Goal: Task Accomplishment & Management: Manage account settings

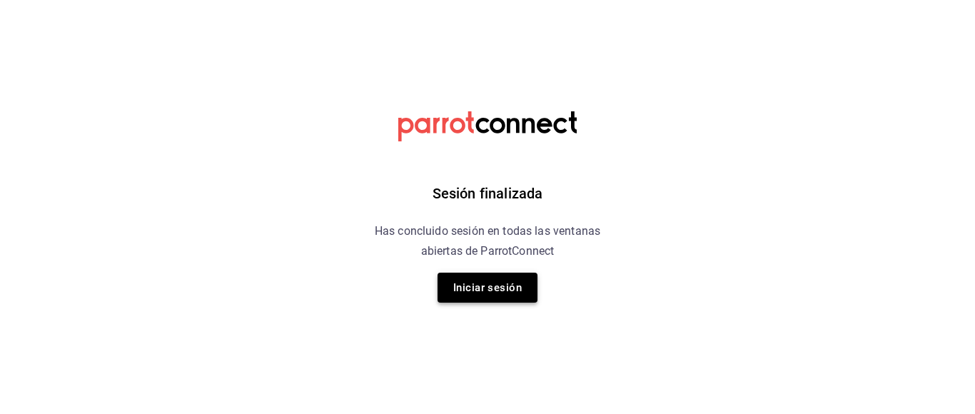
drag, startPoint x: 470, startPoint y: 294, endPoint x: 465, endPoint y: 302, distance: 8.9
click at [465, 302] on button "Iniciar sesión" at bounding box center [488, 288] width 100 height 30
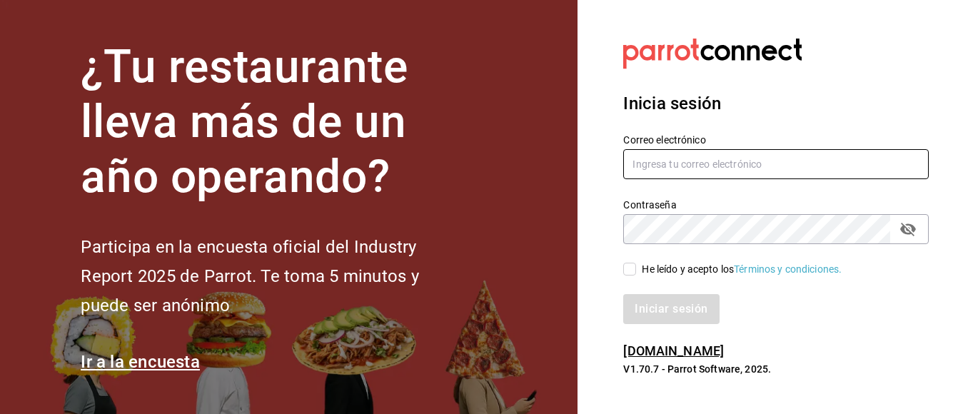
drag, startPoint x: 652, startPoint y: 176, endPoint x: 652, endPoint y: 167, distance: 9.3
click at [651, 168] on input "text" at bounding box center [775, 164] width 305 height 30
type input "iniridessamramirez@gmail.com"
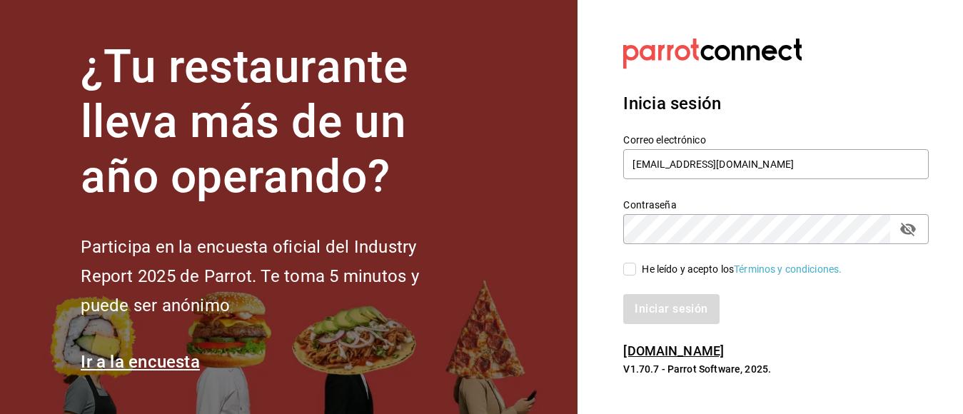
click at [633, 271] on input "He leído y acepto los Términos y condiciones." at bounding box center [629, 269] width 13 height 13
checkbox input "true"
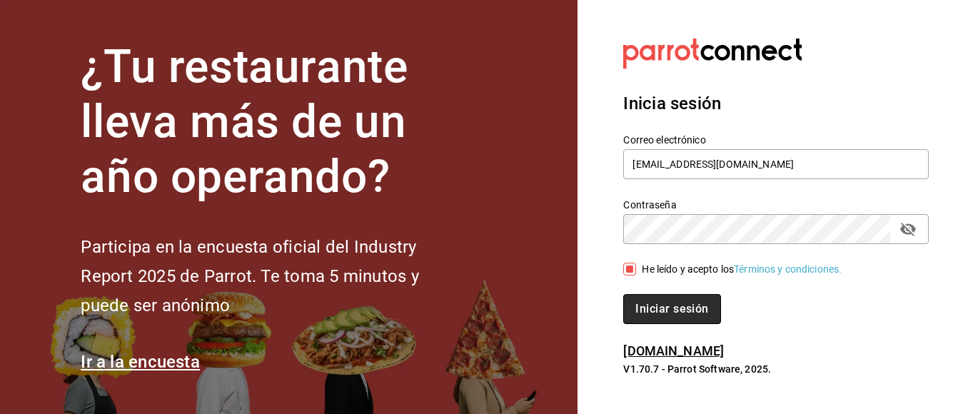
click at [638, 308] on button "Iniciar sesión" at bounding box center [671, 309] width 97 height 30
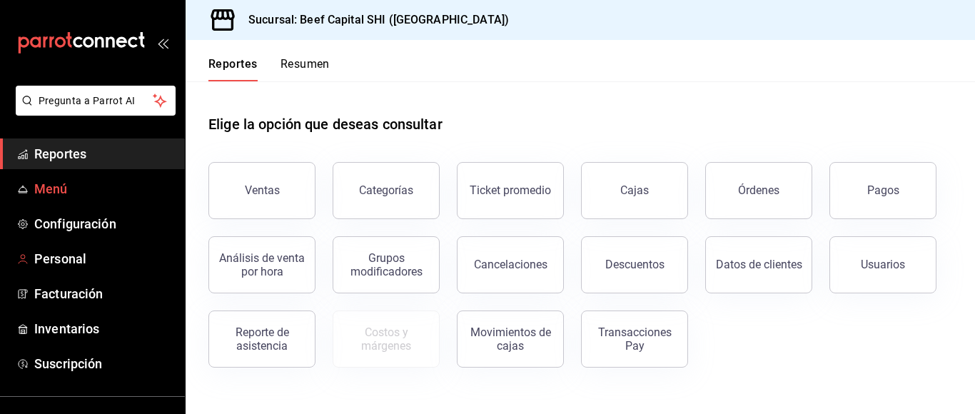
click at [55, 183] on span "Menú" at bounding box center [103, 188] width 139 height 19
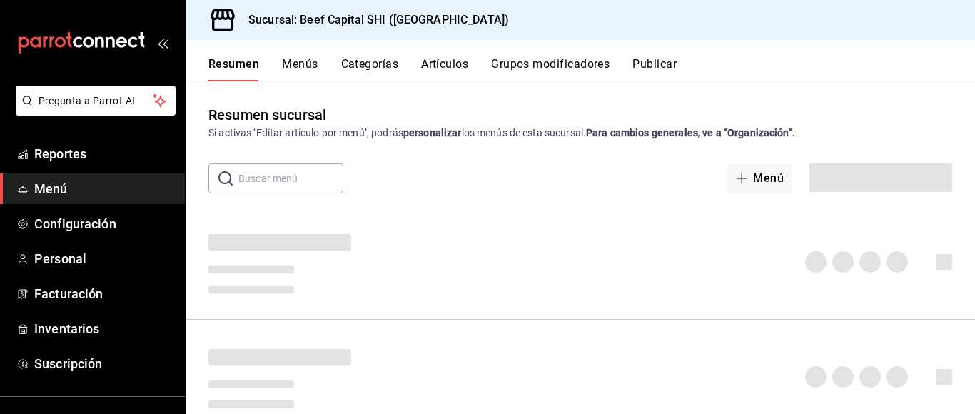
click at [435, 63] on button "Artículos" at bounding box center [444, 69] width 47 height 24
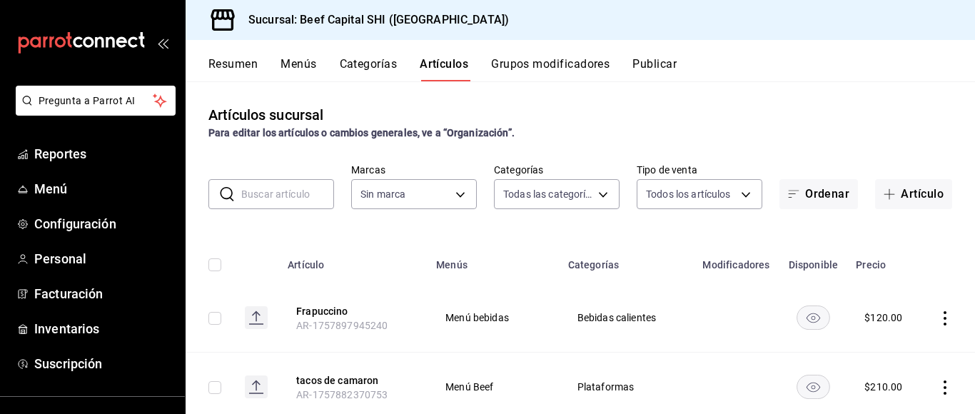
type input "8e149e92-2e81-41b7-bb06-f216bda6e039,230c4a31-dbb7-4585-b22f-1c5c36cb302b,19d1c…"
type input "605647f7-5ddc-403a-84da-aa3c8a25865f"
click at [591, 195] on body "Pregunta a Parrot AI Reportes Menú Configuración Personal Facturación Inventari…" at bounding box center [487, 207] width 975 height 414
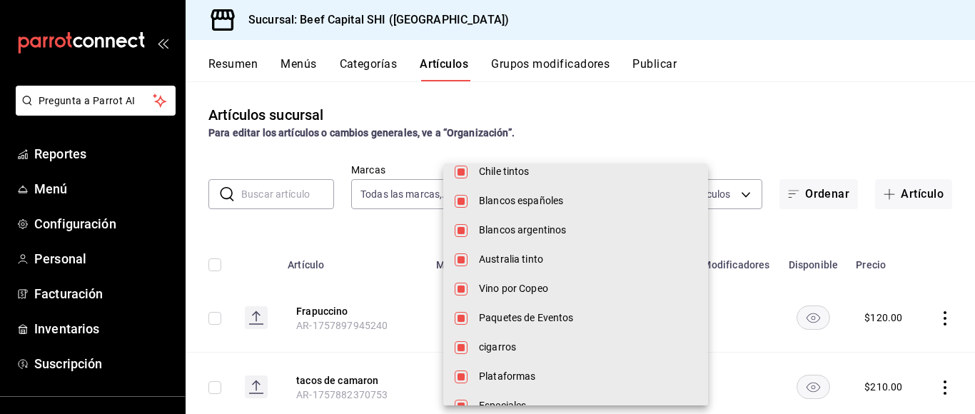
scroll to position [856, 0]
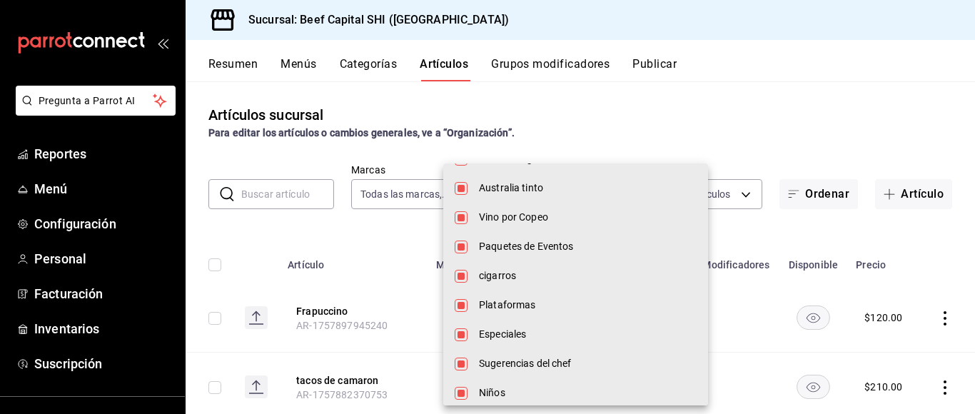
click at [550, 242] on span "Paquetes de Eventos" at bounding box center [588, 246] width 218 height 15
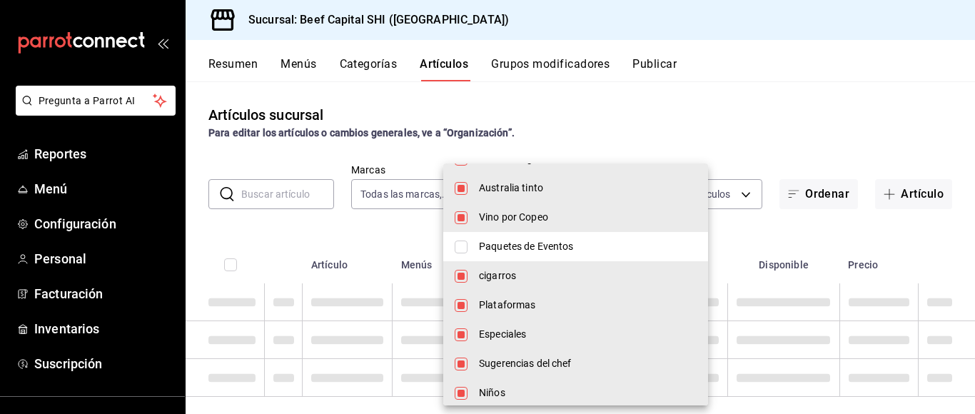
type input "8e149e92-2e81-41b7-bb06-f216bda6e039,230c4a31-dbb7-4585-b22f-1c5c36cb302b,19d1c…"
checkbox input "false"
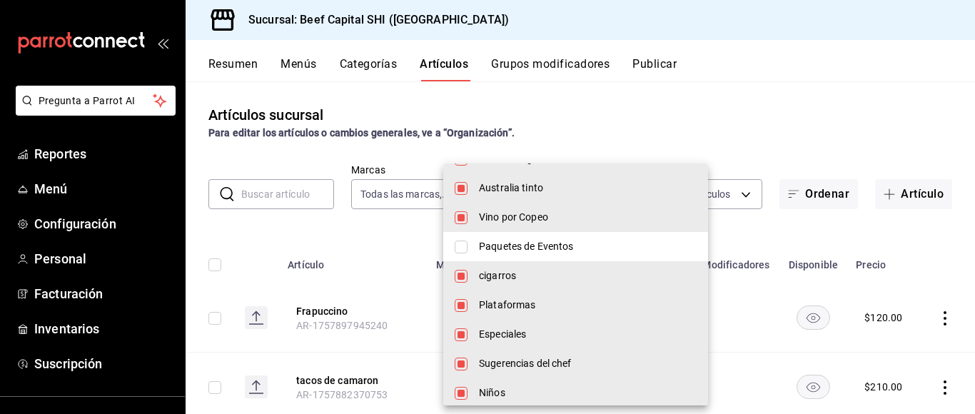
click at [462, 246] on input "checkbox" at bounding box center [461, 247] width 13 height 13
checkbox input "true"
type input "8e149e92-2e81-41b7-bb06-f216bda6e039,230c4a31-dbb7-4585-b22f-1c5c36cb302b,19d1c…"
checkbox input "true"
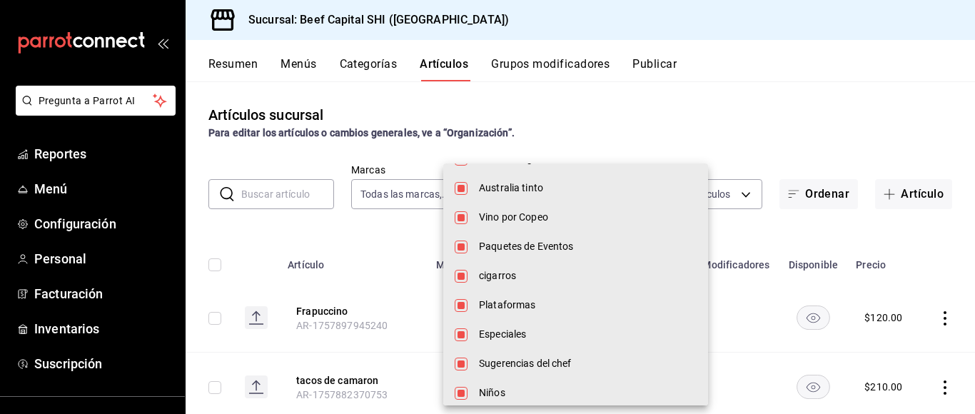
click at [279, 189] on div at bounding box center [487, 207] width 975 height 414
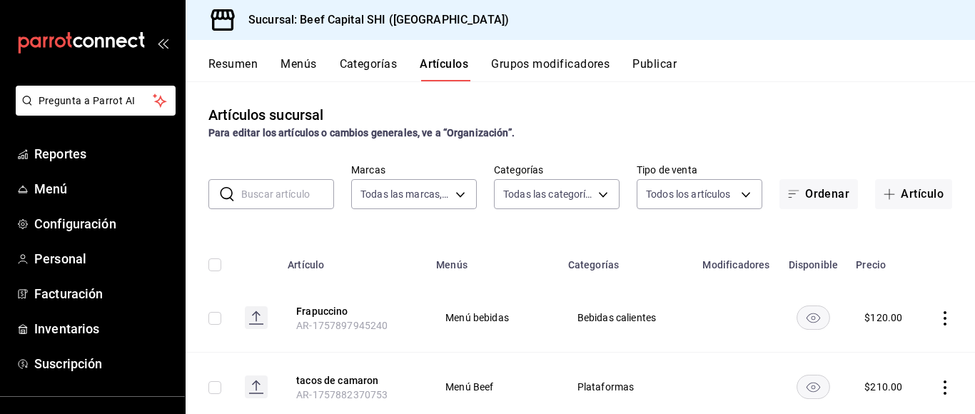
click at [279, 189] on input "text" at bounding box center [287, 194] width 93 height 29
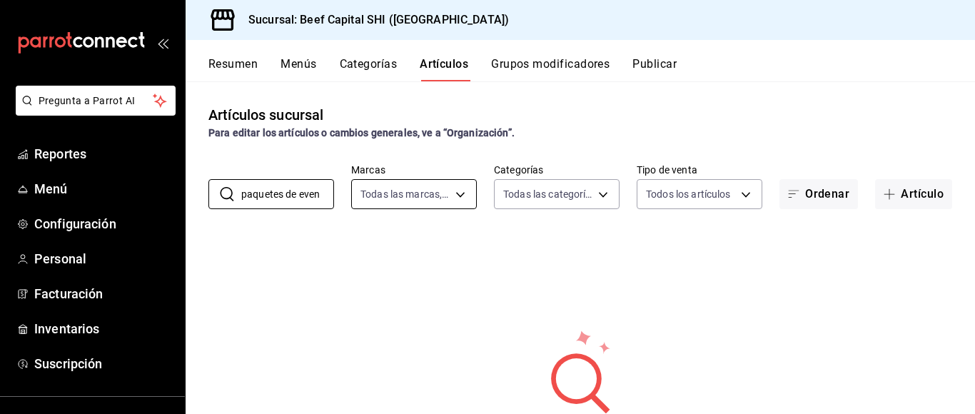
scroll to position [0, 0]
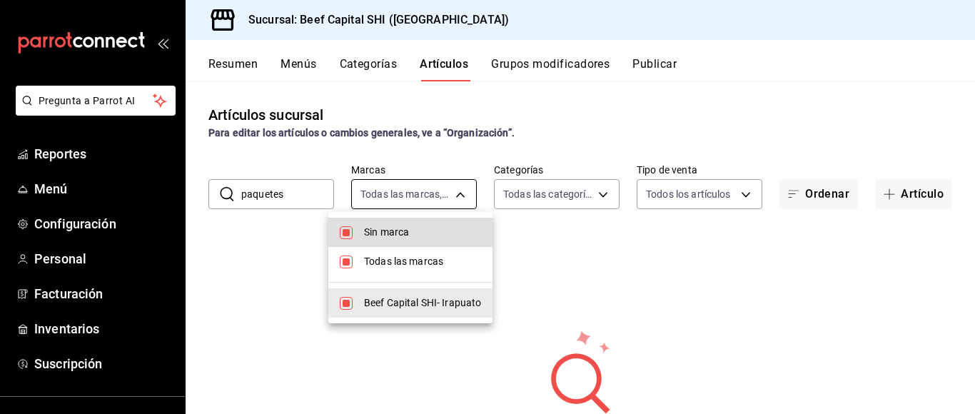
click at [370, 196] on body "Pregunta a Parrot AI Reportes Menú Configuración Personal Facturación Inventari…" at bounding box center [487, 207] width 975 height 414
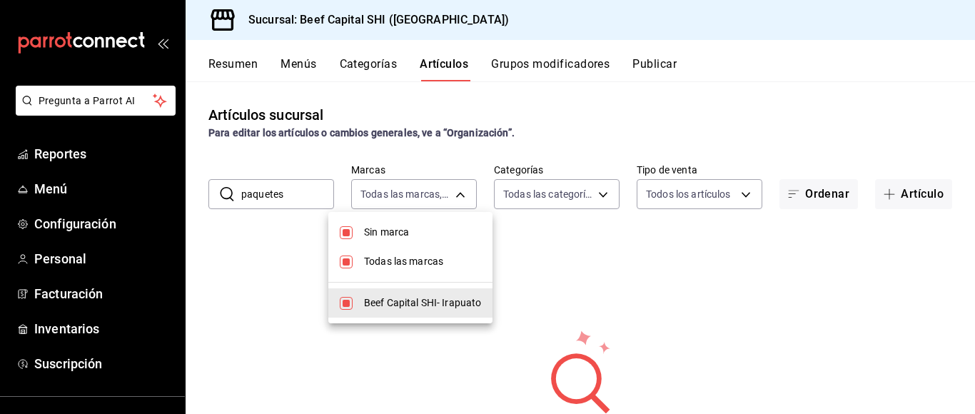
click at [303, 191] on div at bounding box center [487, 207] width 975 height 414
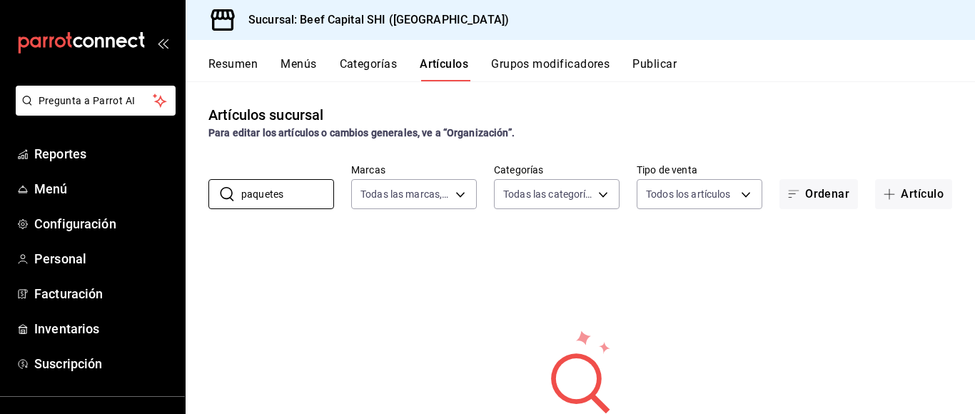
click at [303, 191] on input "paquetes" at bounding box center [287, 194] width 93 height 29
type input "p"
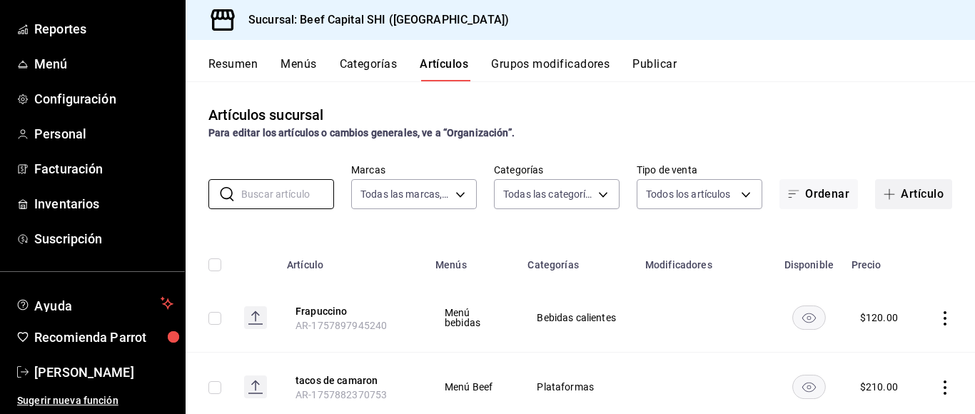
click at [903, 189] on button "Artículo" at bounding box center [913, 194] width 77 height 30
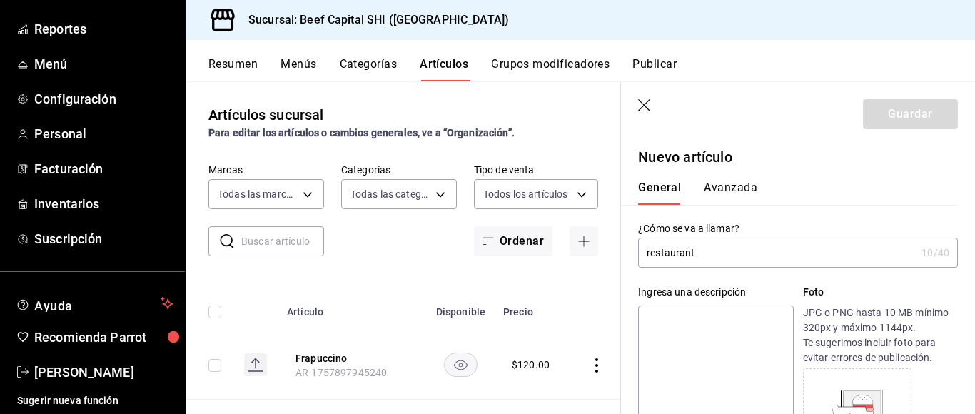
click at [740, 246] on input "restaurant" at bounding box center [777, 252] width 278 height 29
click at [726, 255] on input "restaurant" at bounding box center [777, 252] width 278 height 29
type input "r"
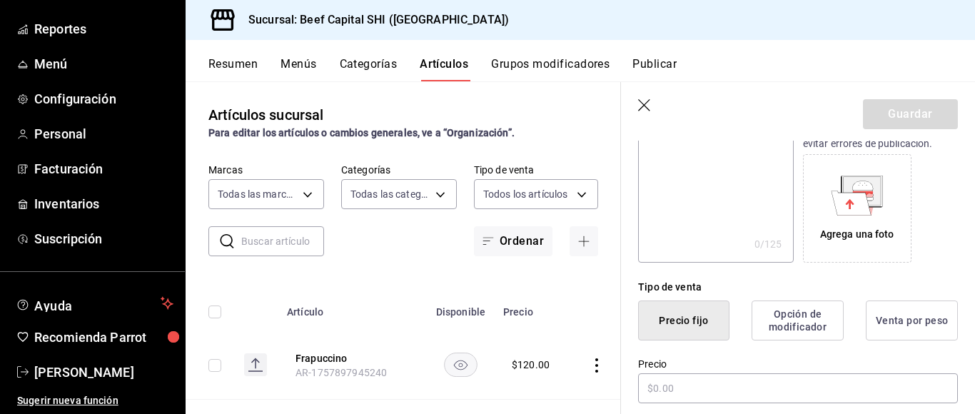
scroll to position [285, 0]
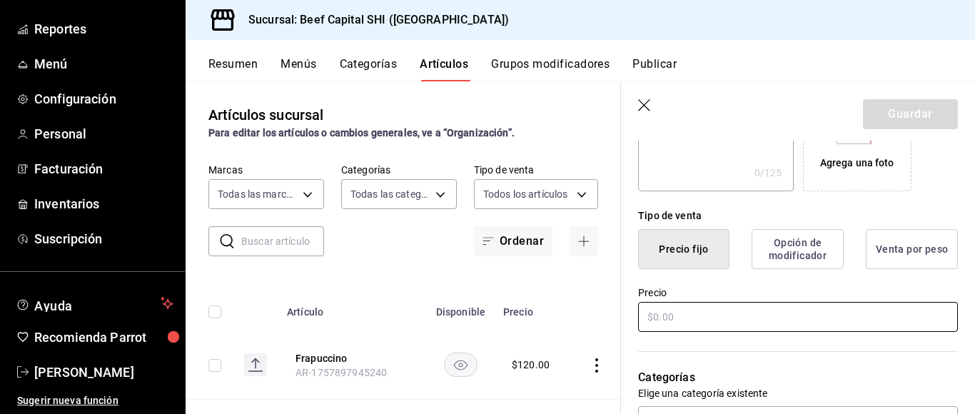
type input "Restaurant week"
click at [656, 319] on input "text" at bounding box center [798, 317] width 320 height 30
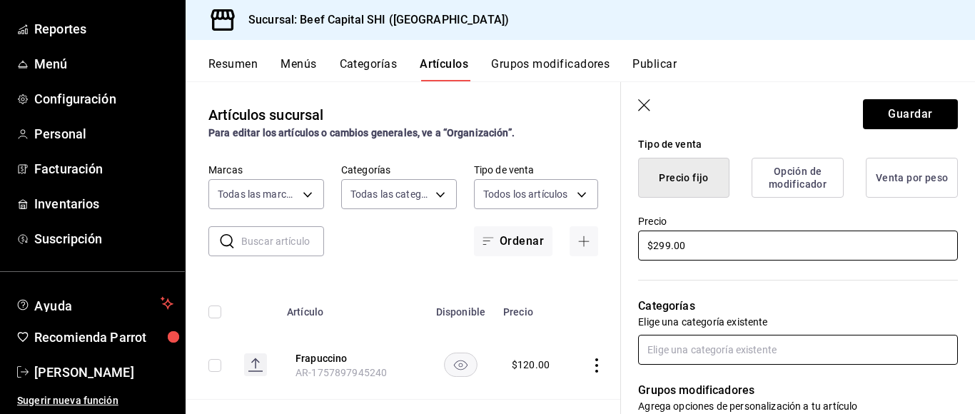
type input "$299.00"
drag, startPoint x: 876, startPoint y: 357, endPoint x: 861, endPoint y: 350, distance: 16.0
click at [872, 357] on input "text" at bounding box center [798, 350] width 320 height 30
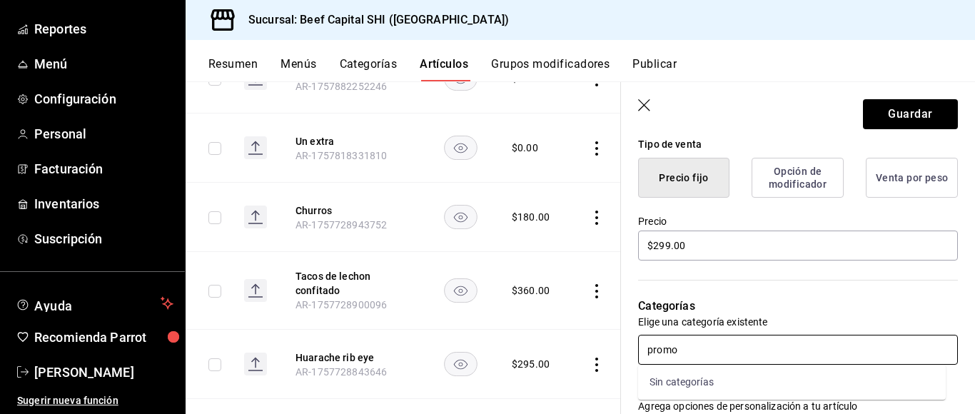
scroll to position [428, 0]
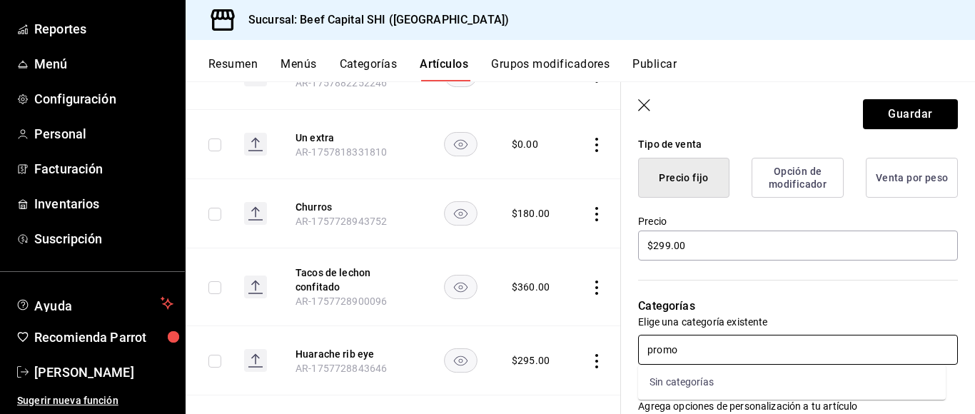
type input "promo"
click at [522, 61] on button "Grupos modificadores" at bounding box center [550, 69] width 118 height 24
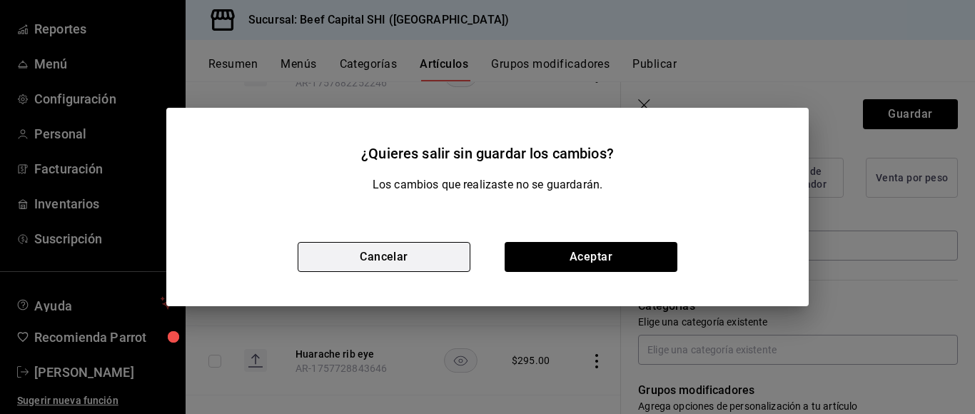
click at [429, 259] on button "Cancelar" at bounding box center [384, 257] width 173 height 30
click at [424, 258] on th "Tacos de lechon confitado AR-1757728900096" at bounding box center [352, 287] width 148 height 78
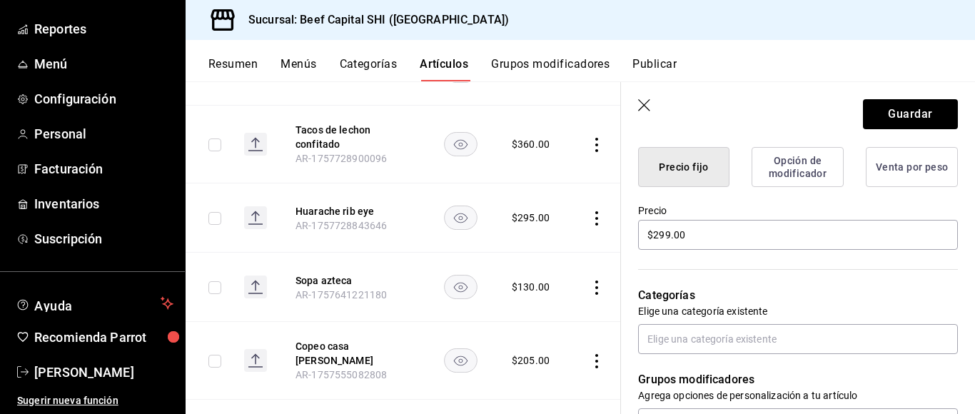
scroll to position [370, 0]
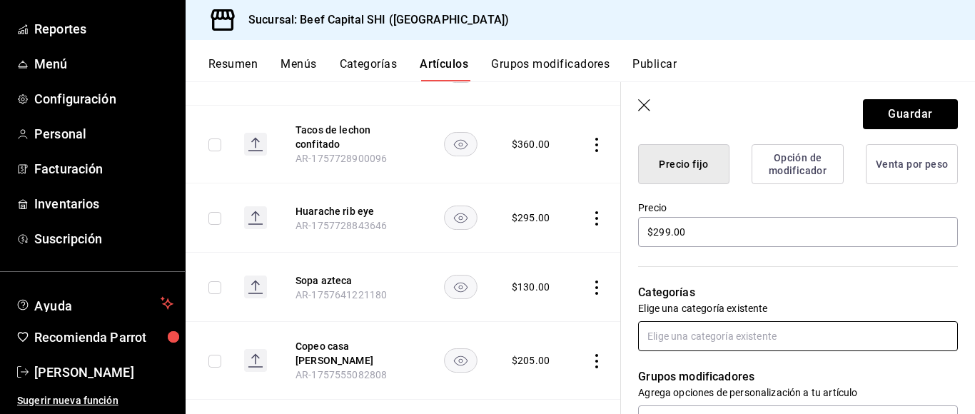
click at [712, 337] on input "text" at bounding box center [798, 336] width 320 height 30
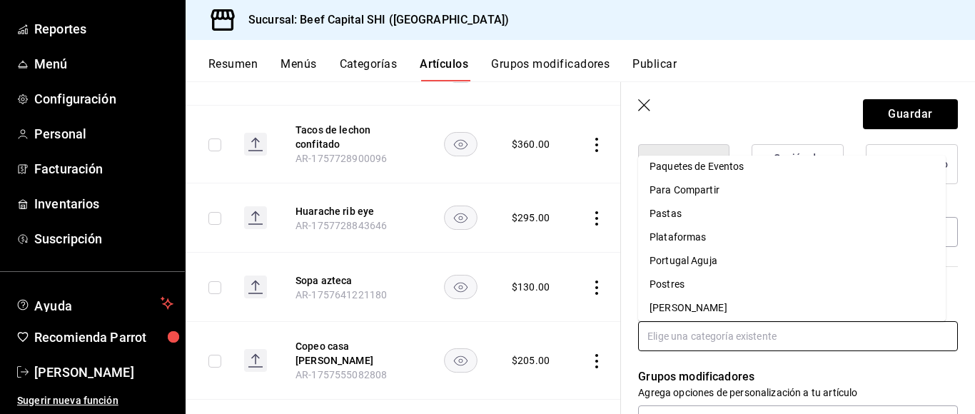
scroll to position [854, 0]
click at [684, 237] on li "Paquetes de Eventos" at bounding box center [792, 238] width 308 height 24
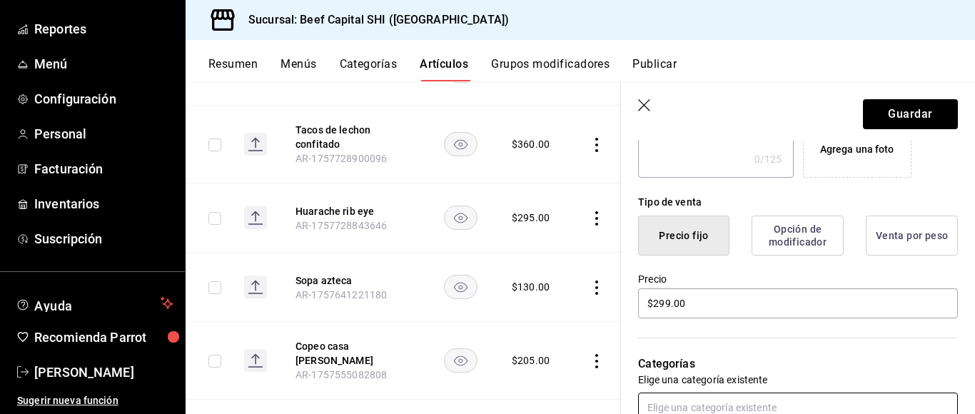
scroll to position [442, 0]
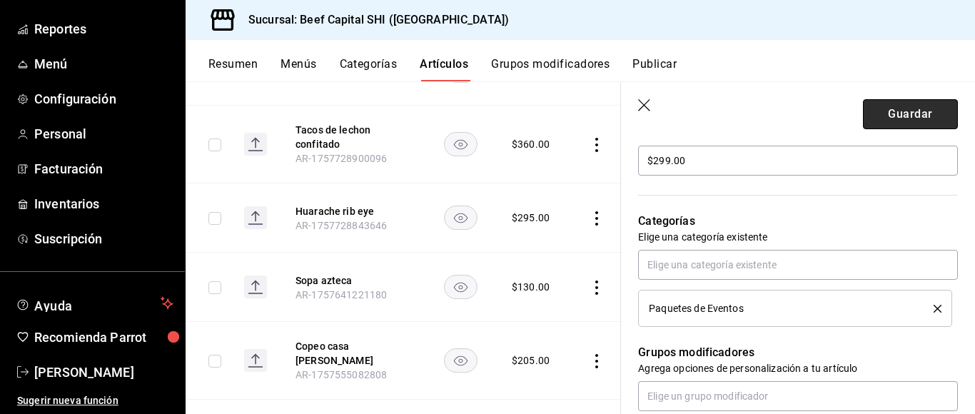
click at [875, 119] on button "Guardar" at bounding box center [910, 114] width 95 height 30
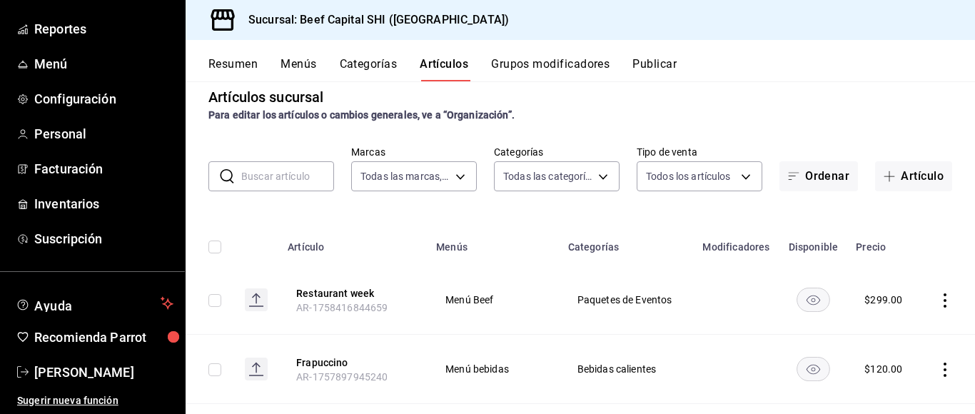
click at [893, 74] on div "Resumen Menús Categorías Artículos Grupos modificadores Publicar" at bounding box center [591, 69] width 767 height 24
click at [247, 182] on input "text" at bounding box center [287, 176] width 93 height 29
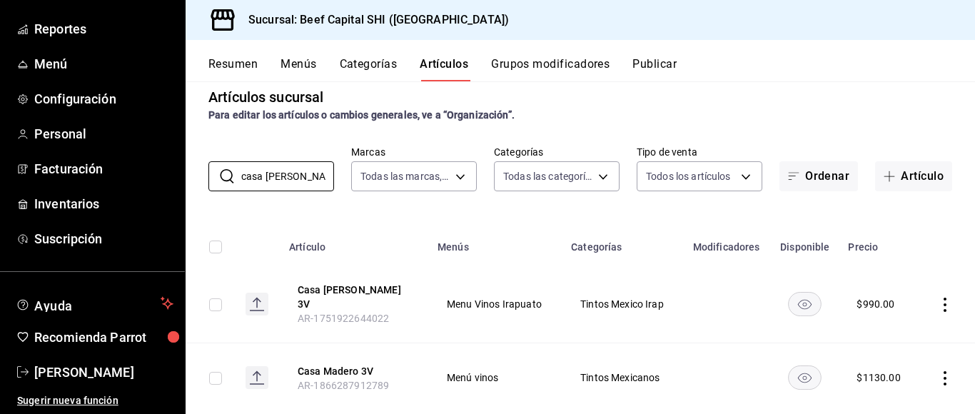
type input "casa [PERSON_NAME] 3"
click at [938, 300] on icon "actions" at bounding box center [945, 305] width 14 height 14
click at [886, 314] on span "Editar" at bounding box center [889, 317] width 37 height 15
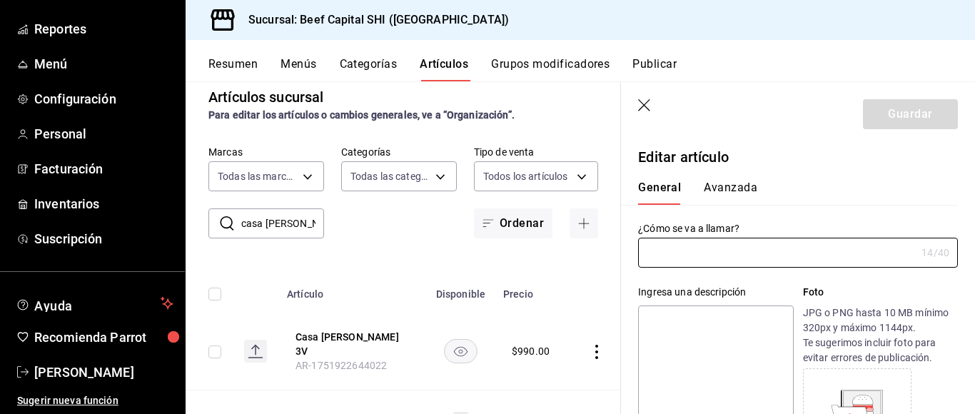
type input "Casa [PERSON_NAME] 3V"
type input "AR-1751922644022"
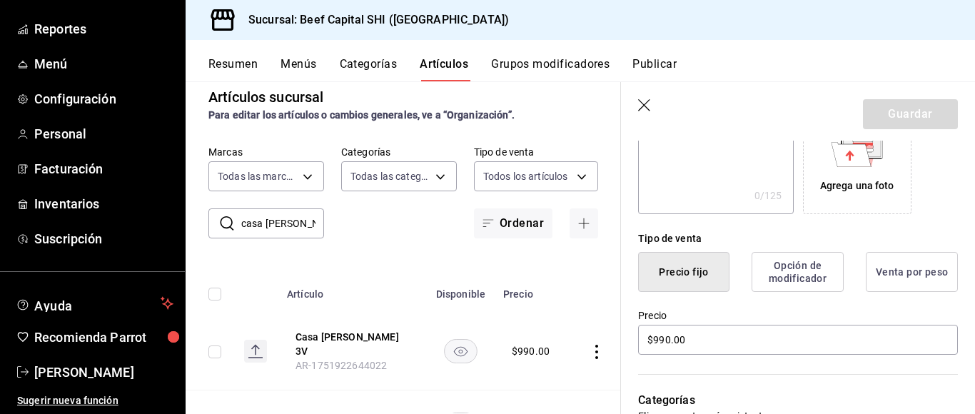
scroll to position [285, 0]
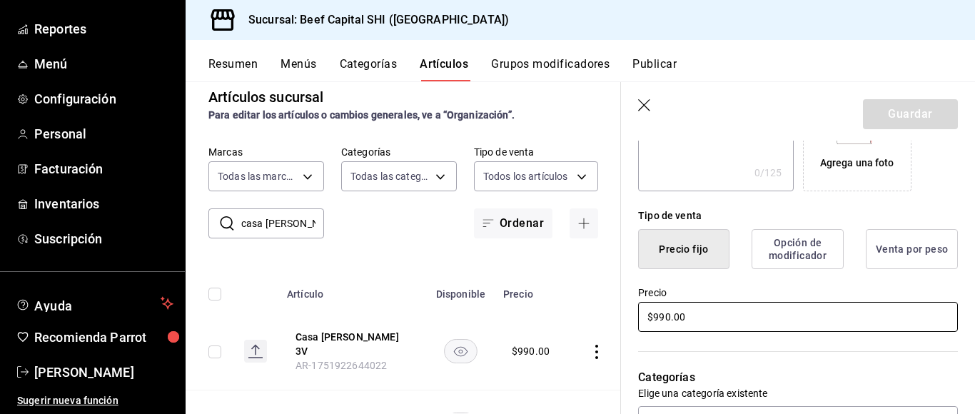
click at [664, 315] on input "$990.00" at bounding box center [798, 317] width 320 height 30
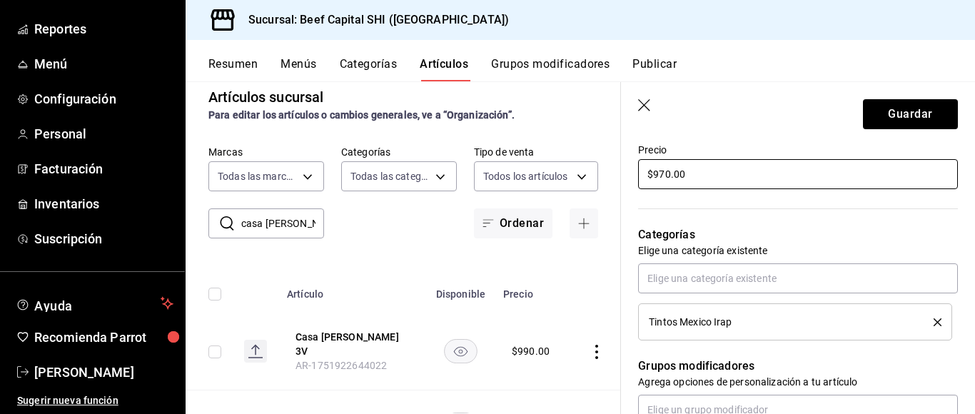
type input "$970.00"
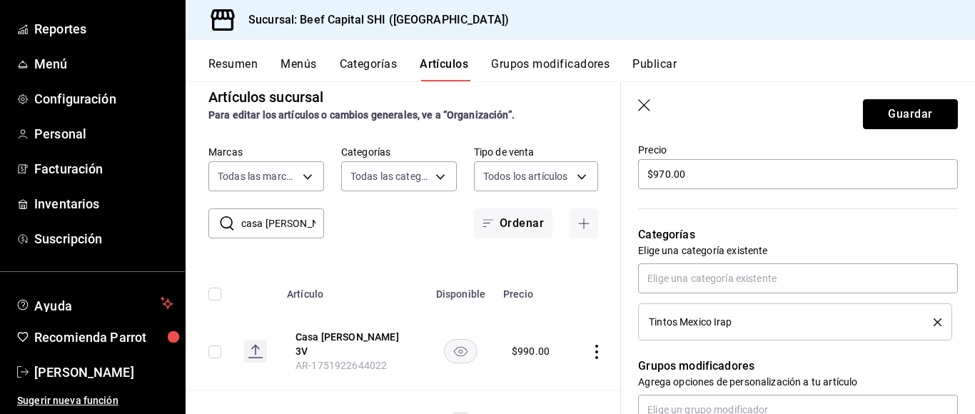
click at [866, 117] on button "Guardar" at bounding box center [910, 114] width 95 height 30
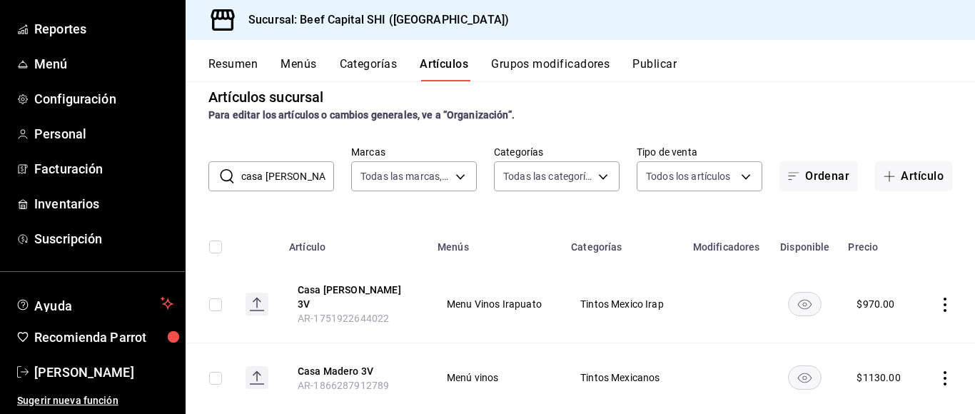
scroll to position [42, 0]
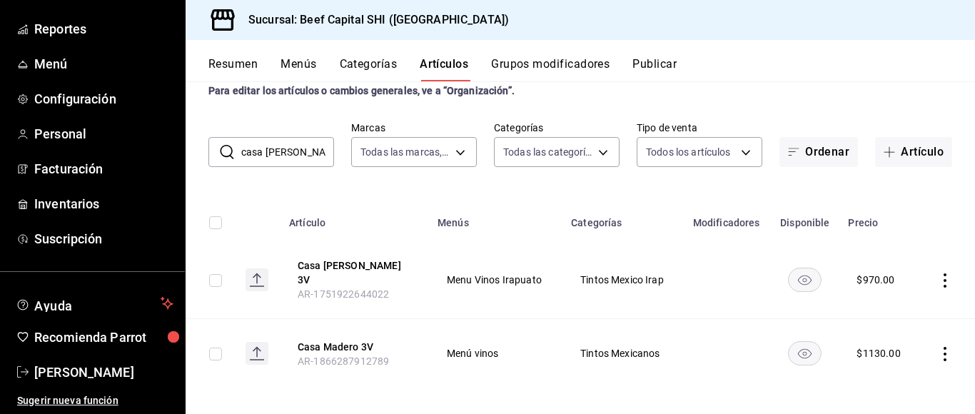
click at [310, 153] on input "casa [PERSON_NAME] 3" at bounding box center [287, 152] width 93 height 29
type input "c"
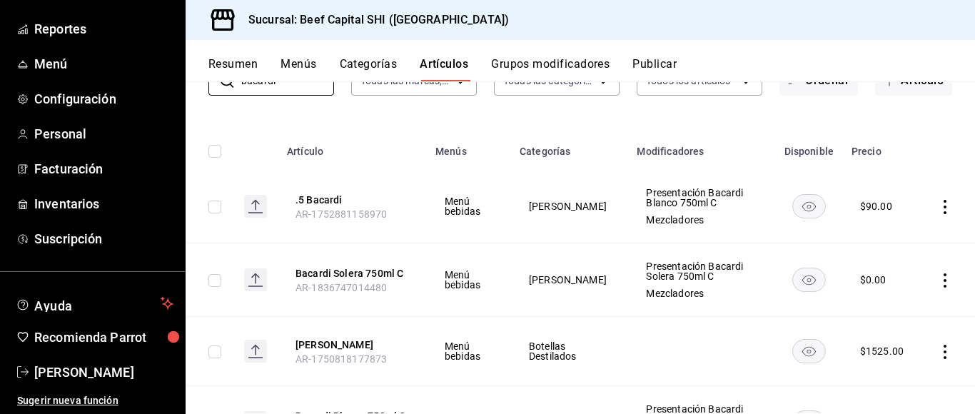
scroll to position [185, 0]
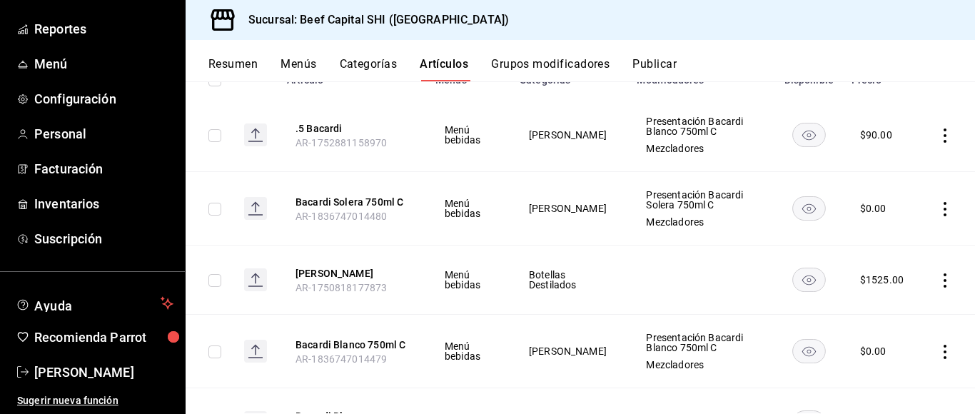
type input "bacardi"
click at [938, 208] on icon "actions" at bounding box center [945, 209] width 14 height 14
click at [869, 249] on div at bounding box center [859, 241] width 26 height 17
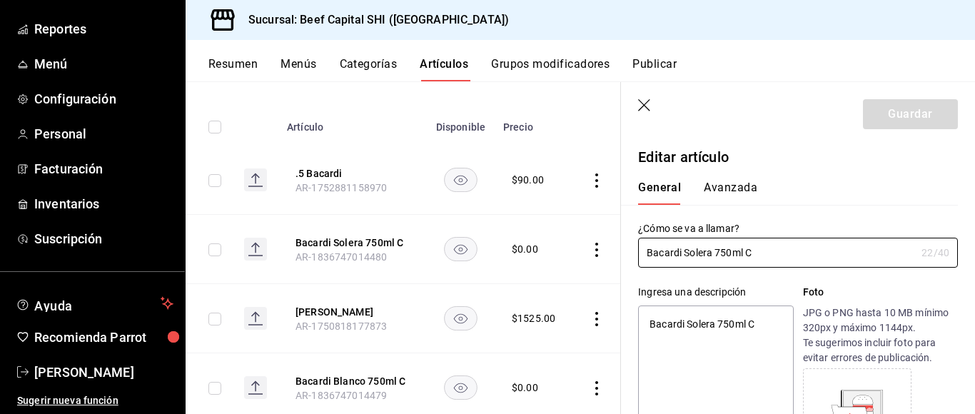
type textarea "x"
type input "$0.00"
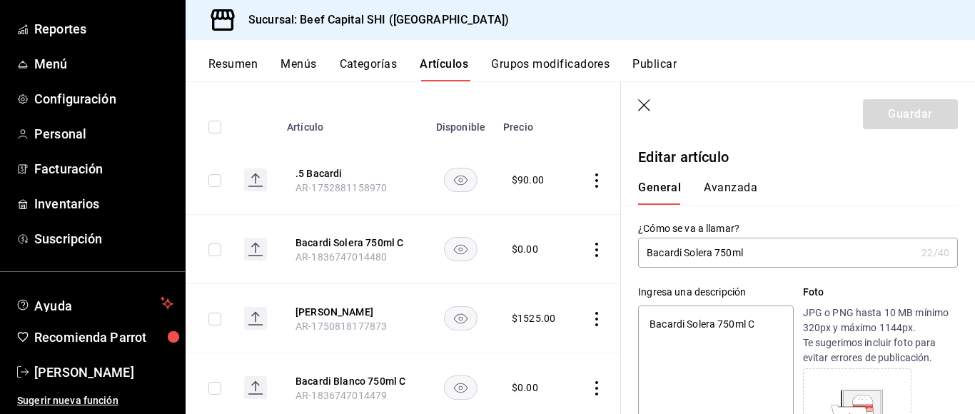
type input "Bacardi Solera 750m"
type textarea "x"
type input "[PERSON_NAME]"
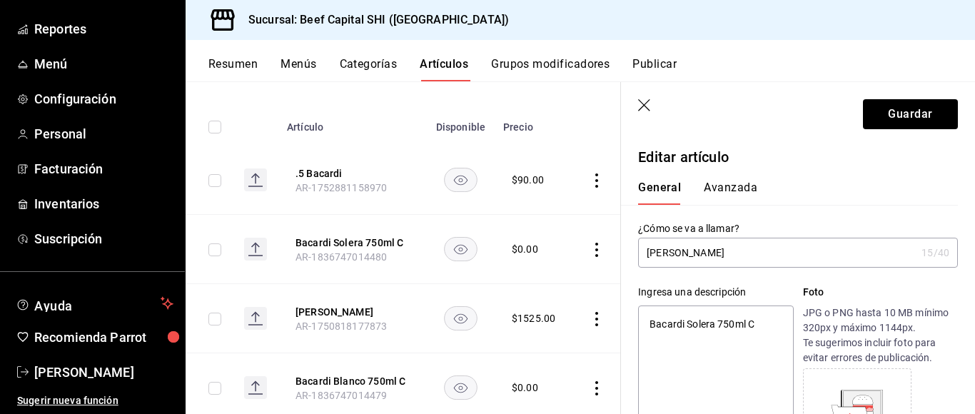
type textarea "x"
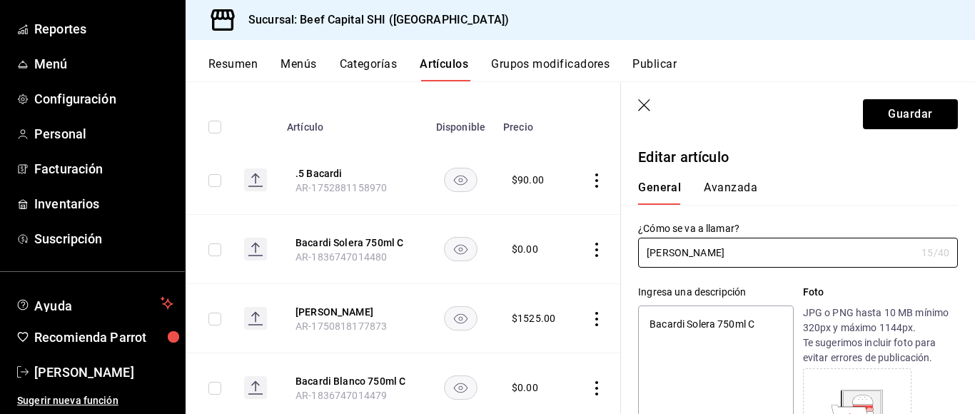
type input "[PERSON_NAME]"
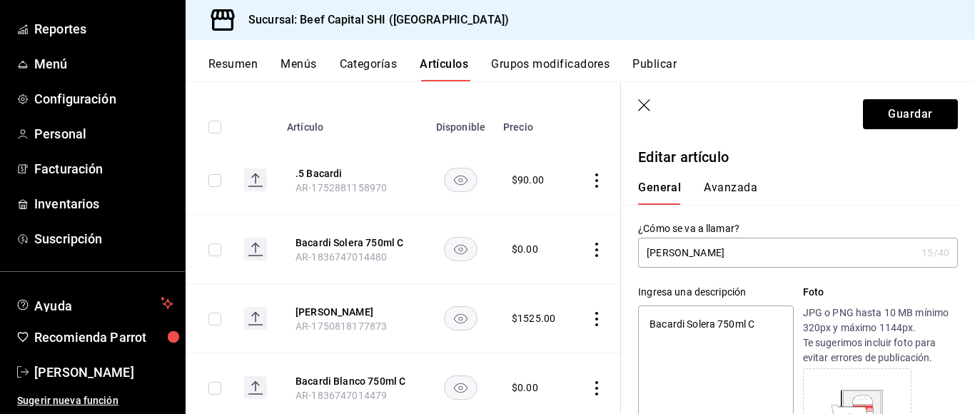
click at [642, 104] on icon "button" at bounding box center [645, 106] width 14 height 14
type textarea "x"
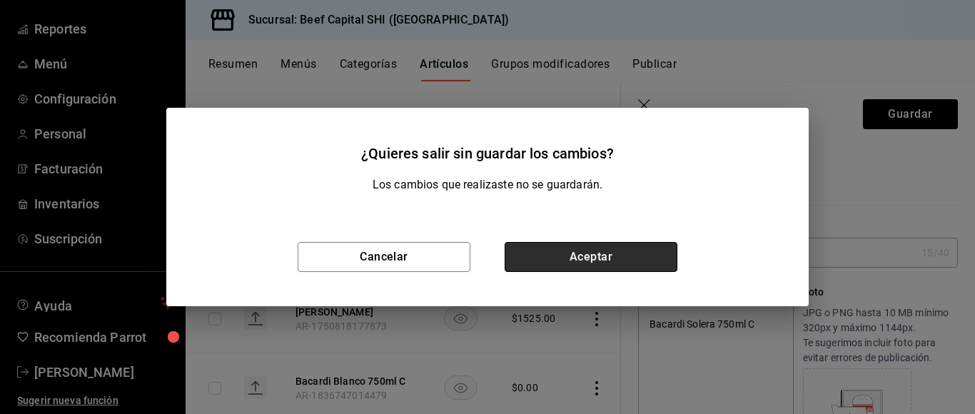
click at [552, 251] on button "Aceptar" at bounding box center [591, 257] width 173 height 30
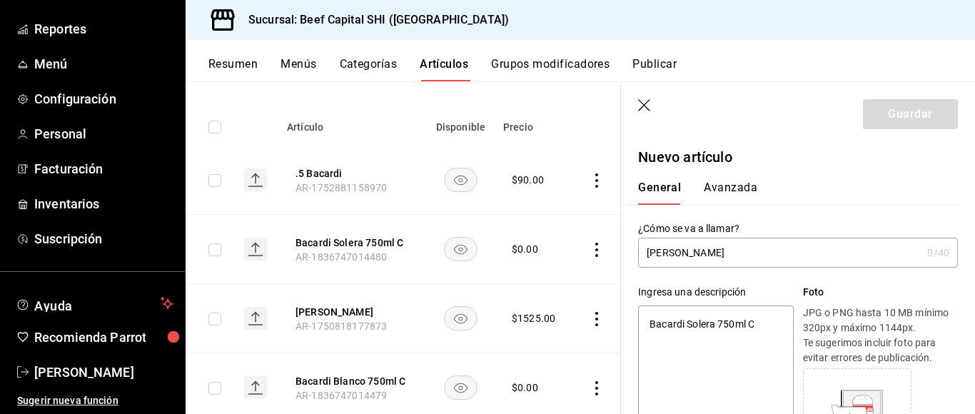
click at [583, 254] on tr "Bacardi Solera 750ml C AR-1836747014480 $ 0.00" at bounding box center [406, 249] width 441 height 69
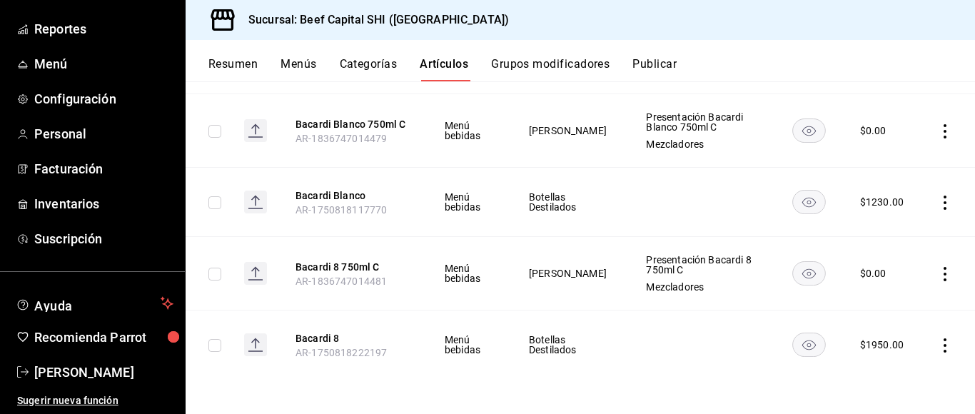
scroll to position [191, 0]
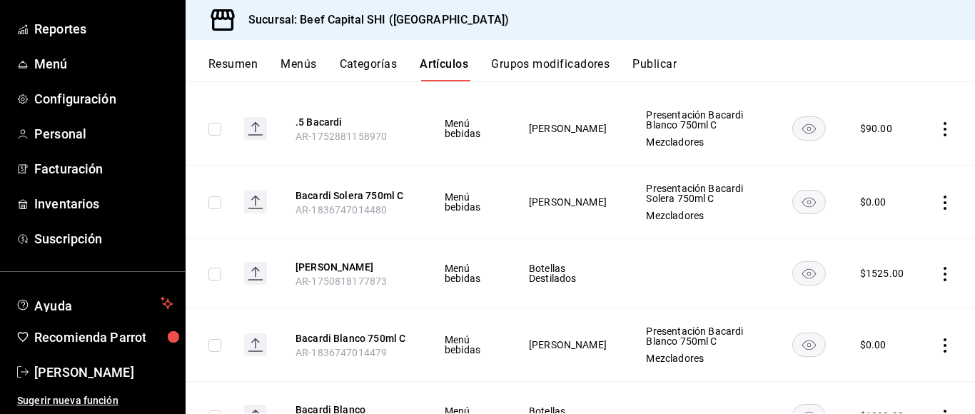
click at [938, 203] on icon "actions" at bounding box center [945, 203] width 14 height 14
click at [736, 253] on div at bounding box center [487, 207] width 975 height 414
click at [938, 343] on icon "actions" at bounding box center [945, 345] width 14 height 14
click at [882, 318] on span "Editar" at bounding box center [889, 317] width 37 height 15
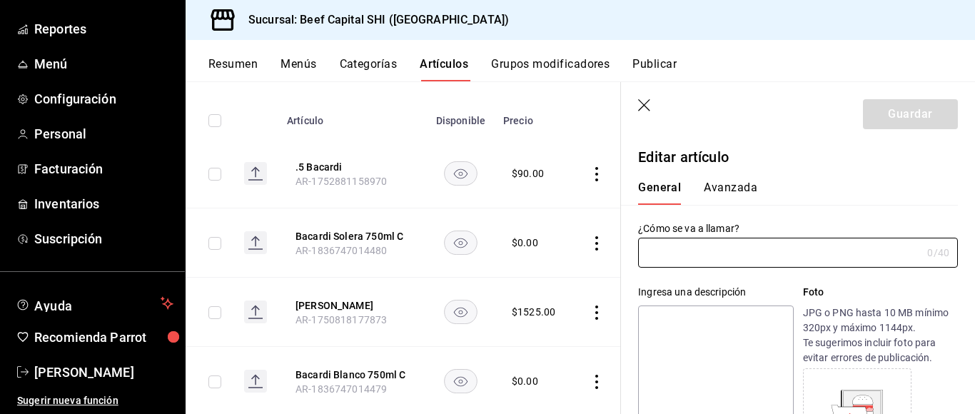
type input "Bacardi Blanco 750ml C"
type textarea "Bacardi Blanco 750ml C"
type textarea "x"
type input "AR-1836747014479"
type textarea "x"
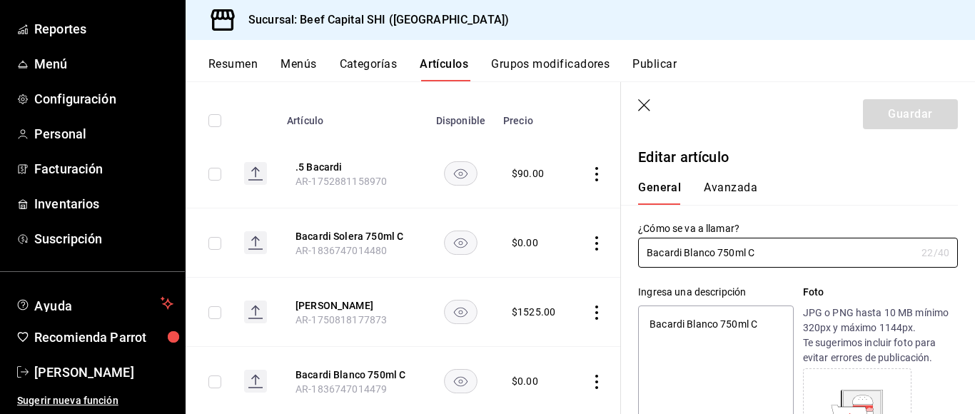
type input "$0.00"
type input "Bacardi Blanco 750m"
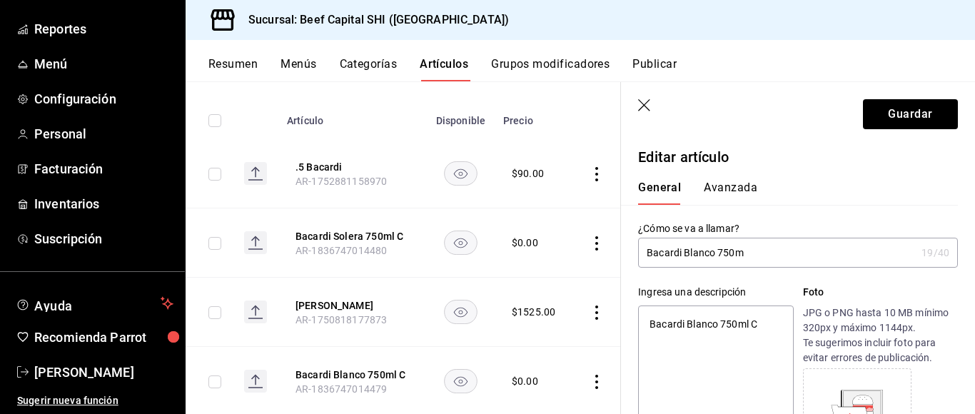
click at [797, 248] on input "Bacardi Blanco 750m" at bounding box center [777, 252] width 278 height 29
type textarea "x"
type input "Bacardi Blanco"
type textarea "x"
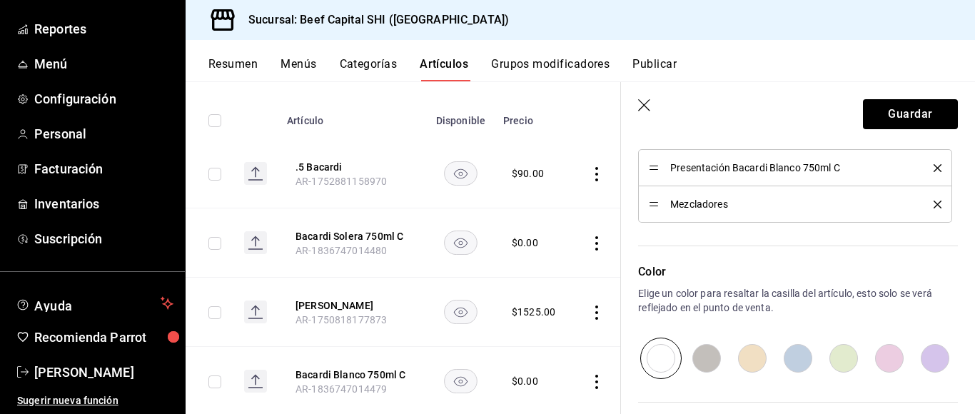
scroll to position [785, 0]
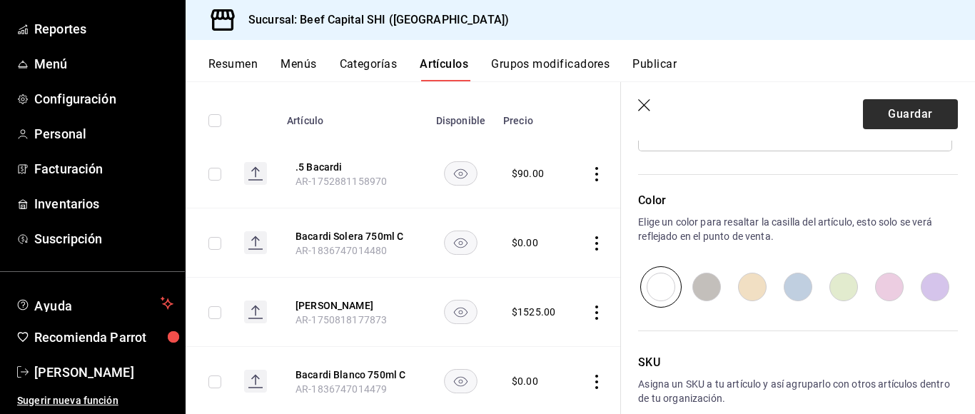
type input "Bacardi Blanco"
click at [890, 111] on button "Guardar" at bounding box center [910, 114] width 95 height 30
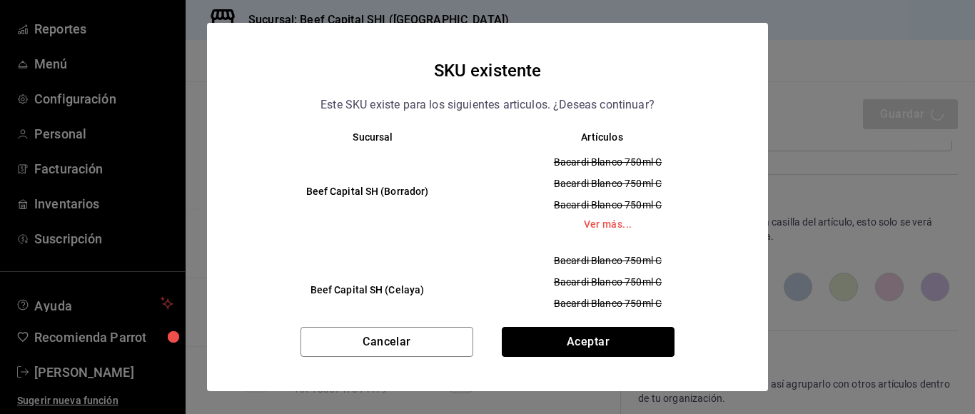
click at [593, 335] on button "Aceptar" at bounding box center [588, 342] width 173 height 30
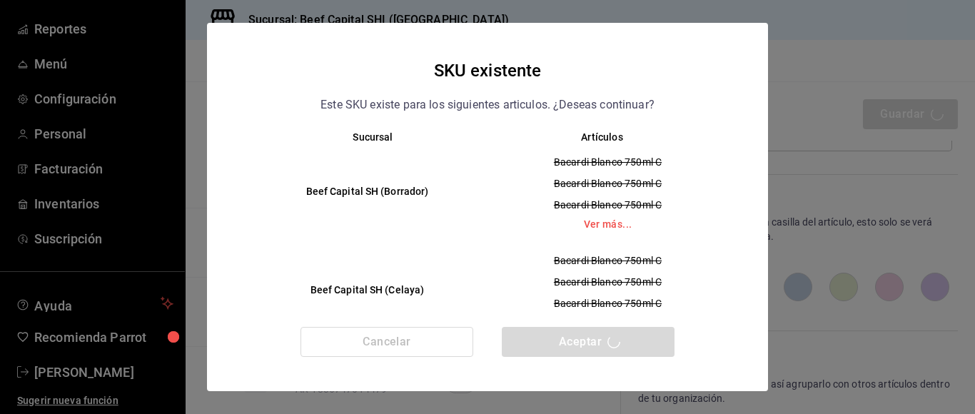
type textarea "x"
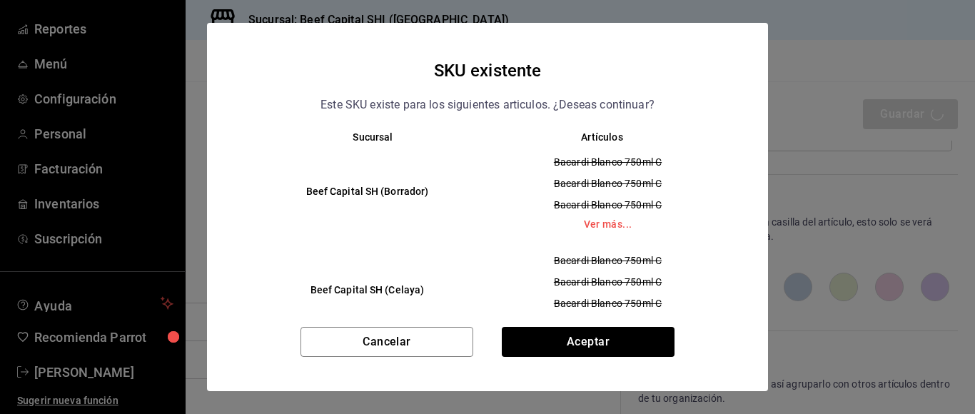
type textarea "x"
type input "AR-1758419943441"
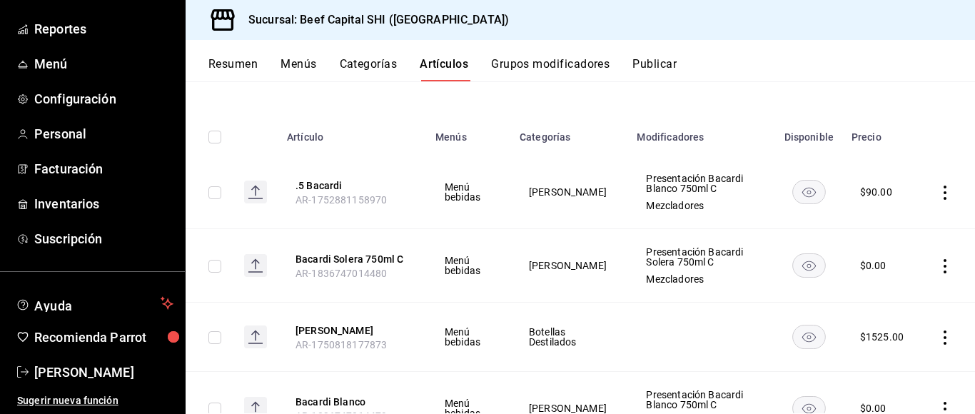
scroll to position [143, 0]
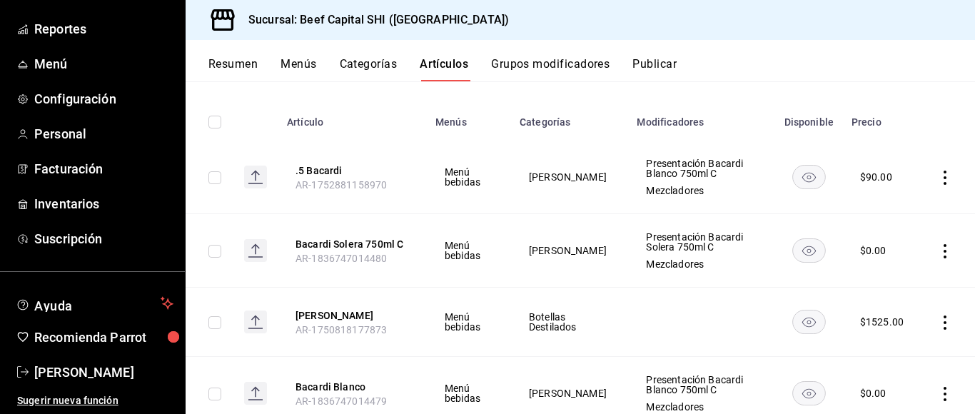
click at [293, 61] on button "Menús" at bounding box center [298, 69] width 36 height 24
